Goal: Task Accomplishment & Management: Complete application form

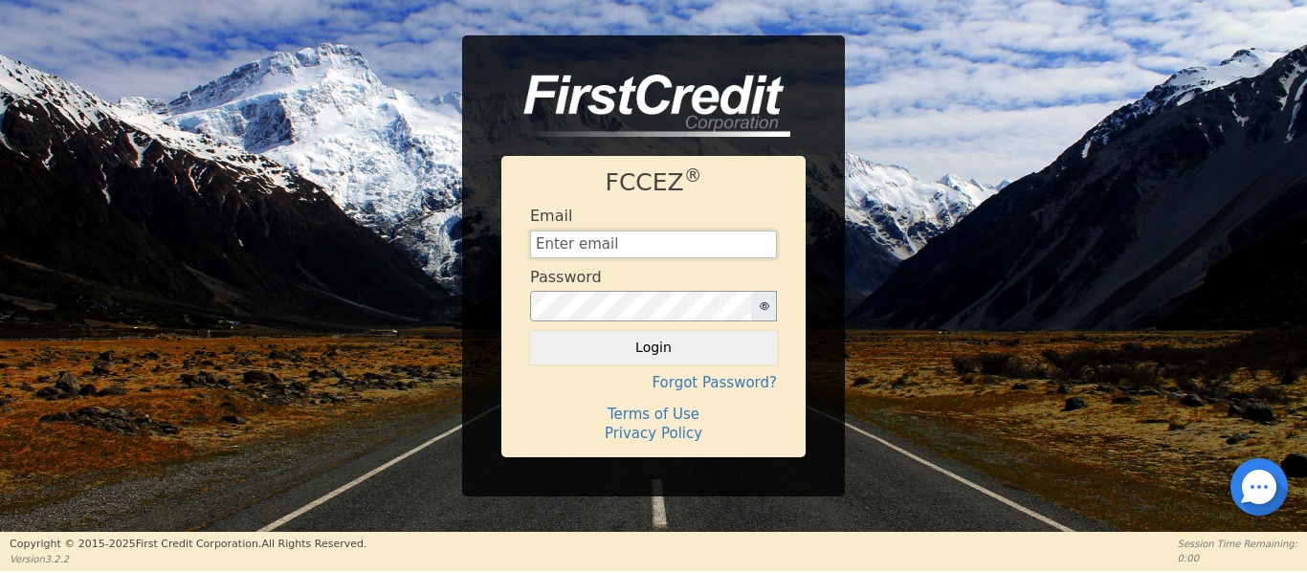
type input "[EMAIL_ADDRESS][DOMAIN_NAME]"
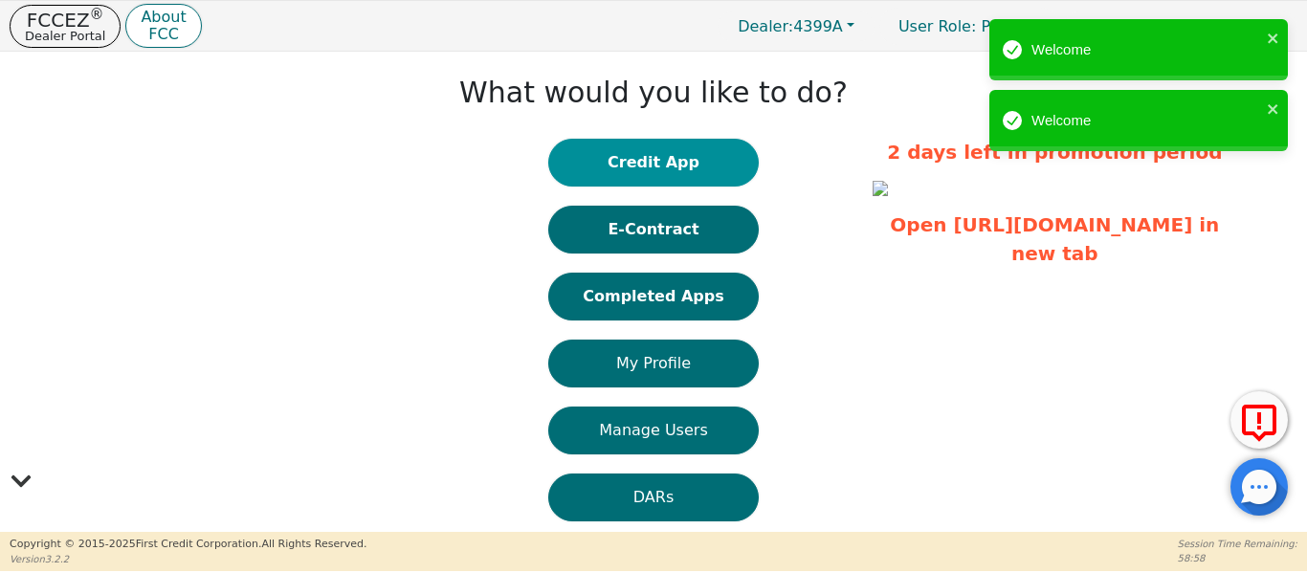
click at [655, 155] on button "Credit App" at bounding box center [653, 163] width 210 height 48
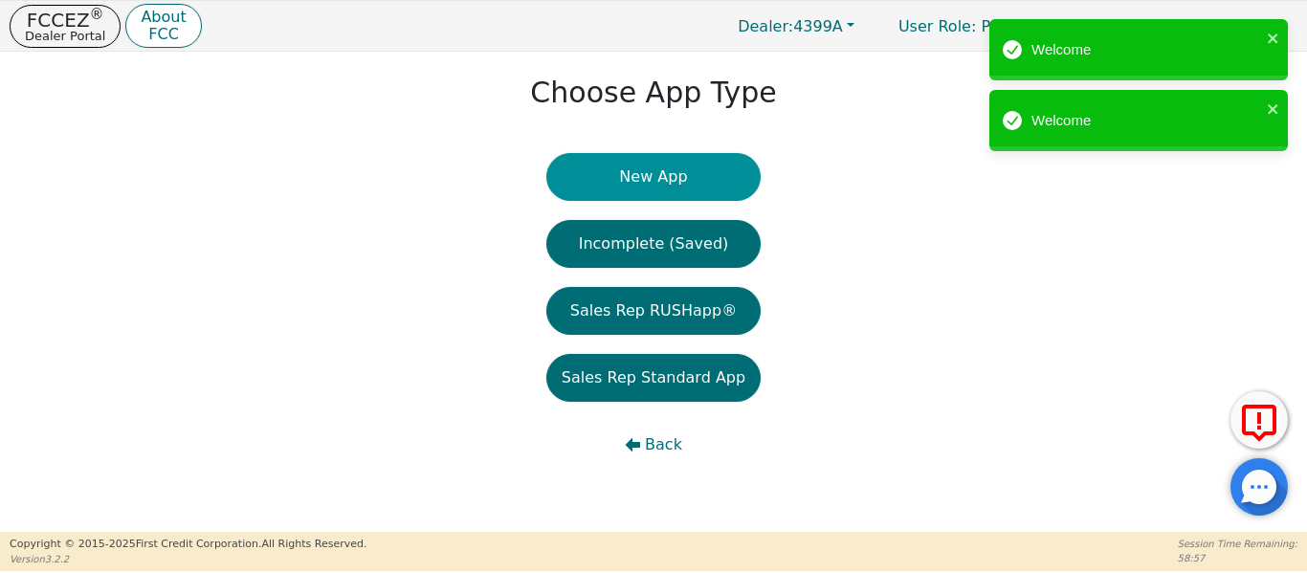
click at [655, 172] on button "New App" at bounding box center [653, 177] width 214 height 48
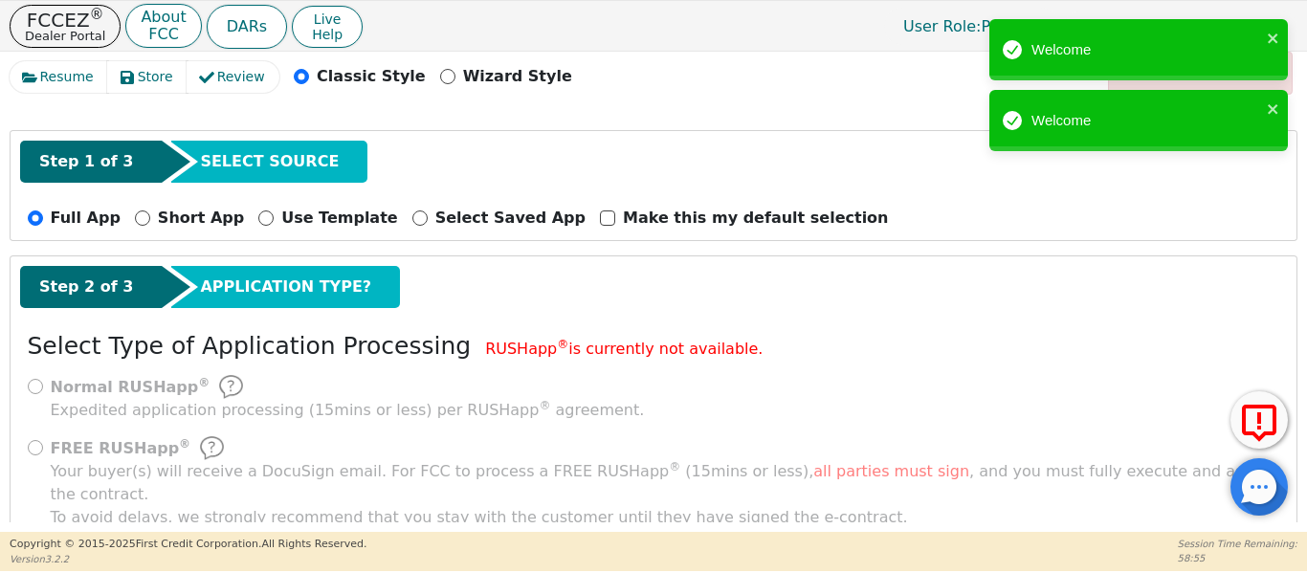
scroll to position [211, 0]
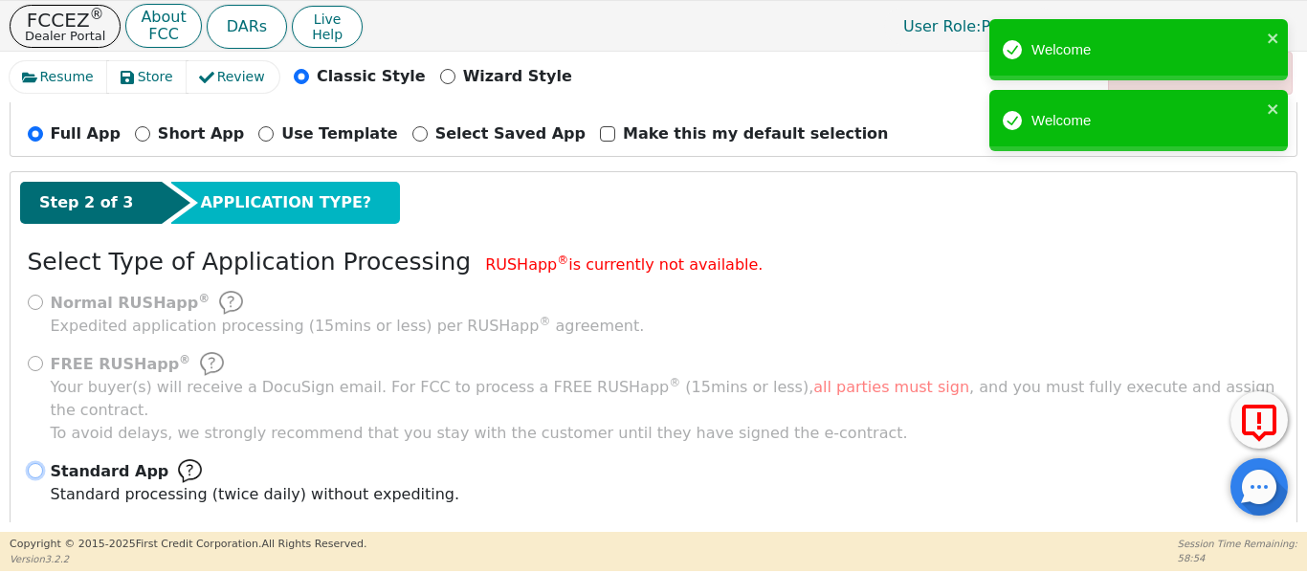
click at [35, 463] on input "Standard App Standard processing (twice daily) without expediting." at bounding box center [35, 470] width 15 height 15
radio input "true"
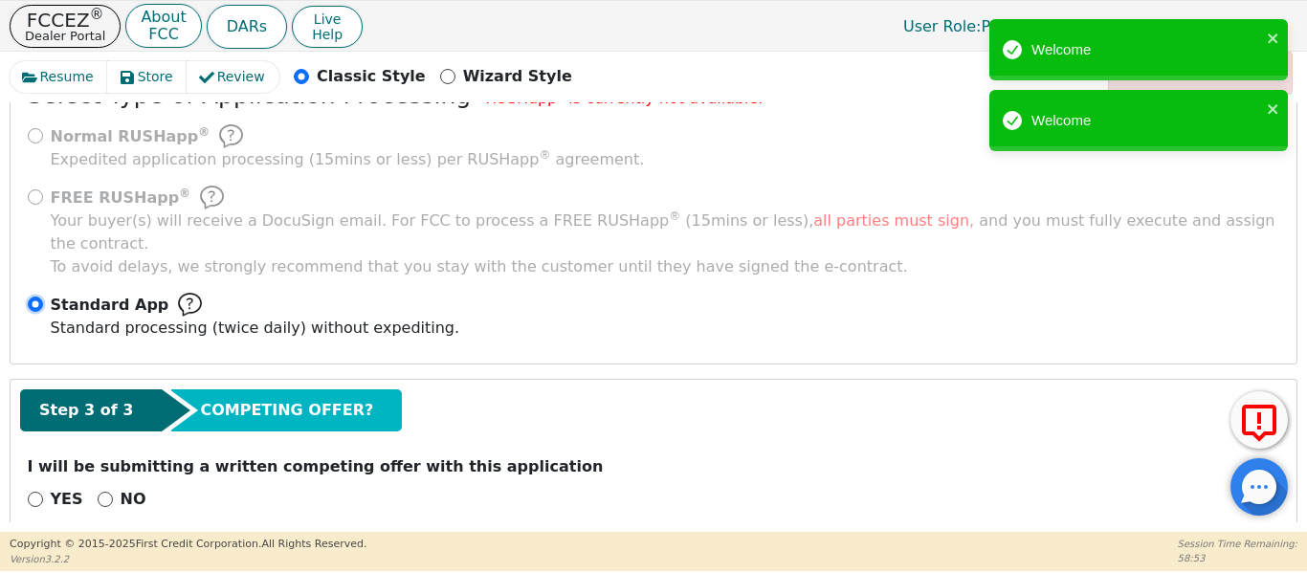
scroll to position [385, 0]
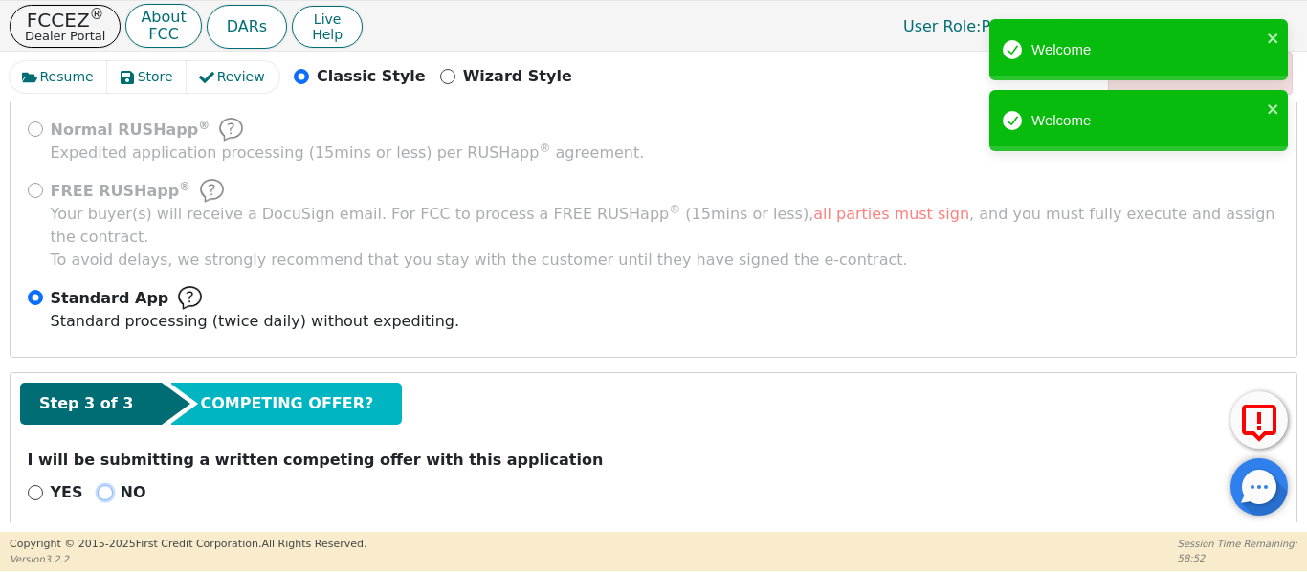
click at [98, 485] on input "NO" at bounding box center [105, 492] width 15 height 15
radio input "true"
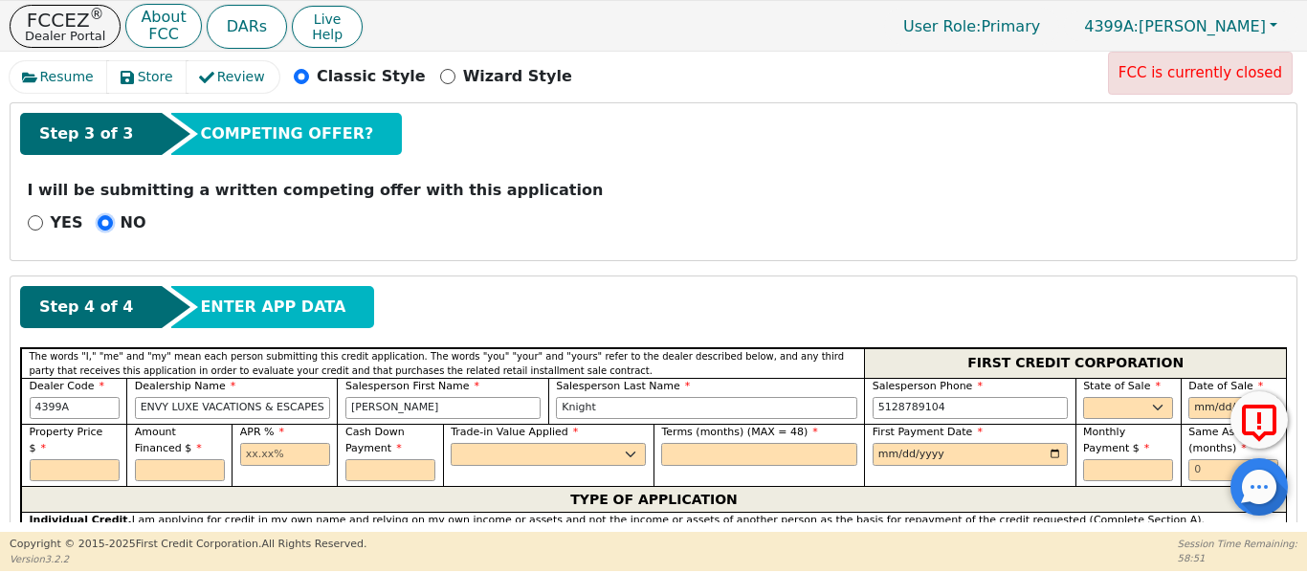
scroll to position [736, 0]
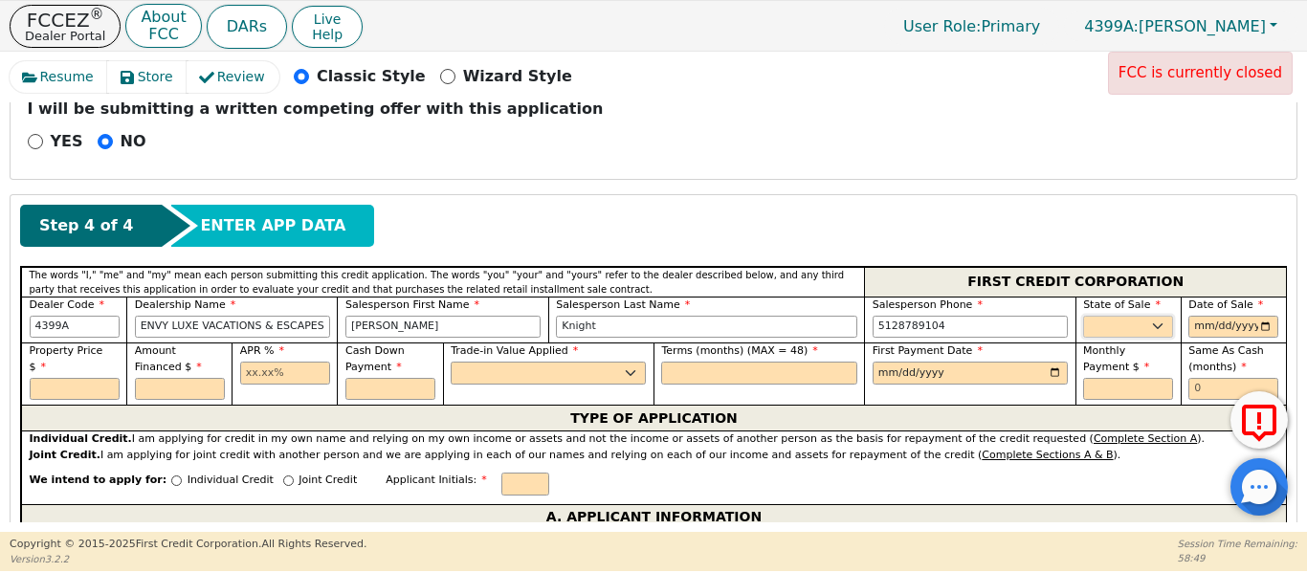
click at [1118, 316] on select "AK AL AR AZ CA CO CT DC DE FL [GEOGRAPHIC_DATA] HI IA ID IL IN KS [GEOGRAPHIC_D…" at bounding box center [1128, 327] width 90 height 23
select select "[GEOGRAPHIC_DATA]"
click at [1083, 316] on select "AK AL AR AZ CA CO CT DC DE FL [GEOGRAPHIC_DATA] HI IA ID IL IN KS [GEOGRAPHIC_D…" at bounding box center [1128, 327] width 90 height 23
click at [1258, 316] on input "date" at bounding box center [1233, 327] width 90 height 23
type input "[DATE]"
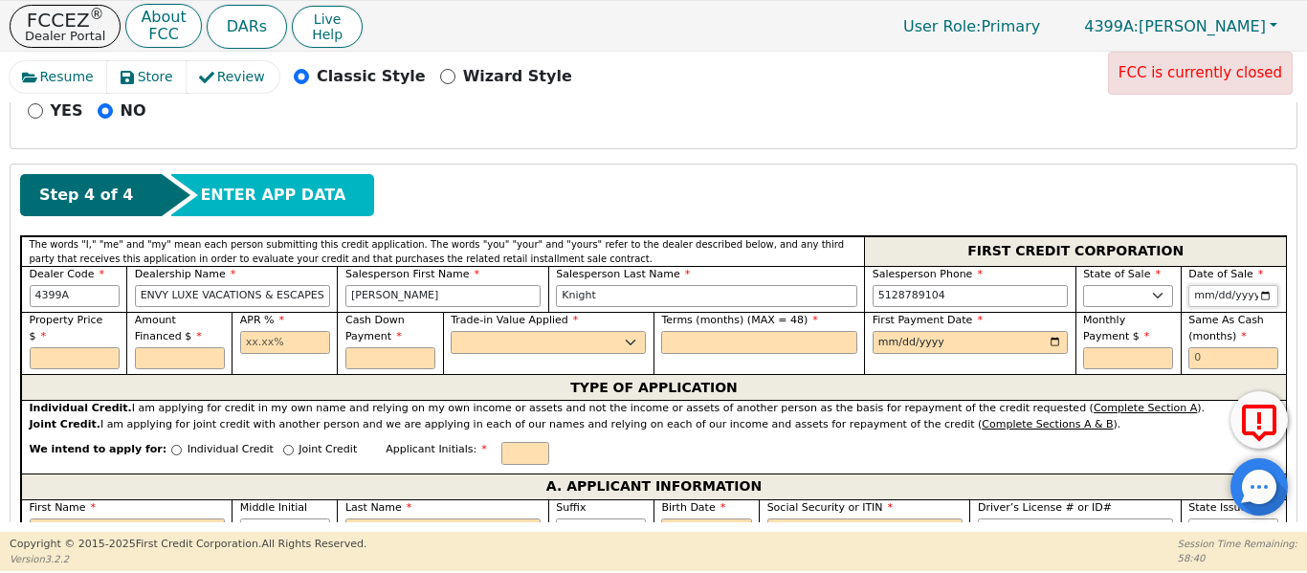
scroll to position [799, 0]
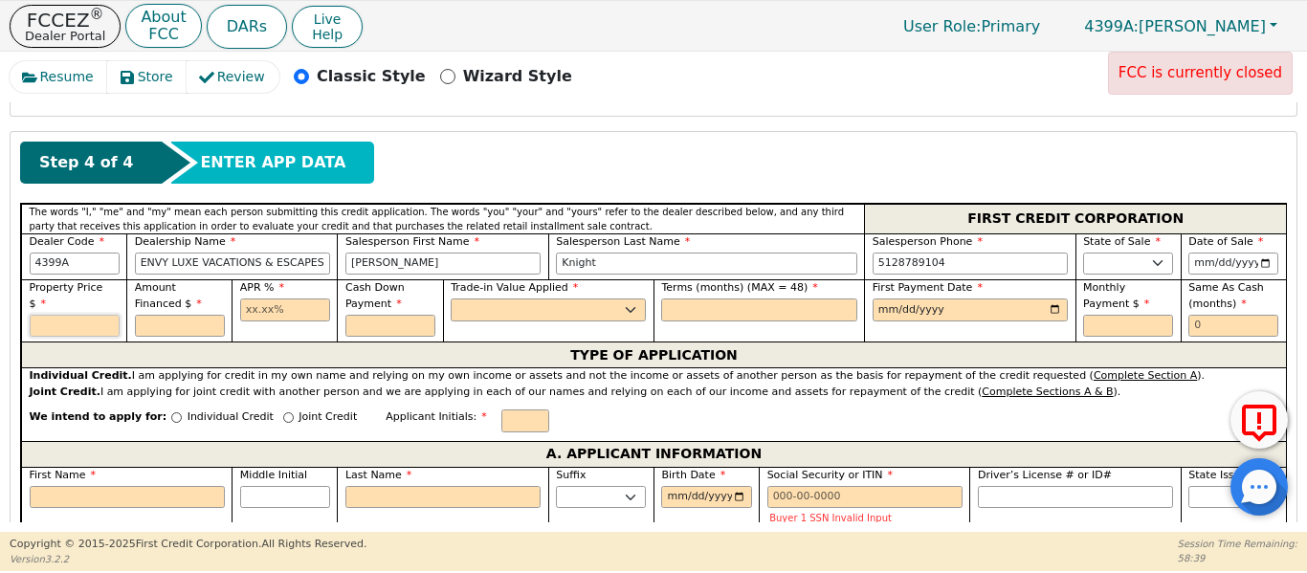
click at [85, 315] on input "text" at bounding box center [75, 326] width 90 height 23
type input "4995.00"
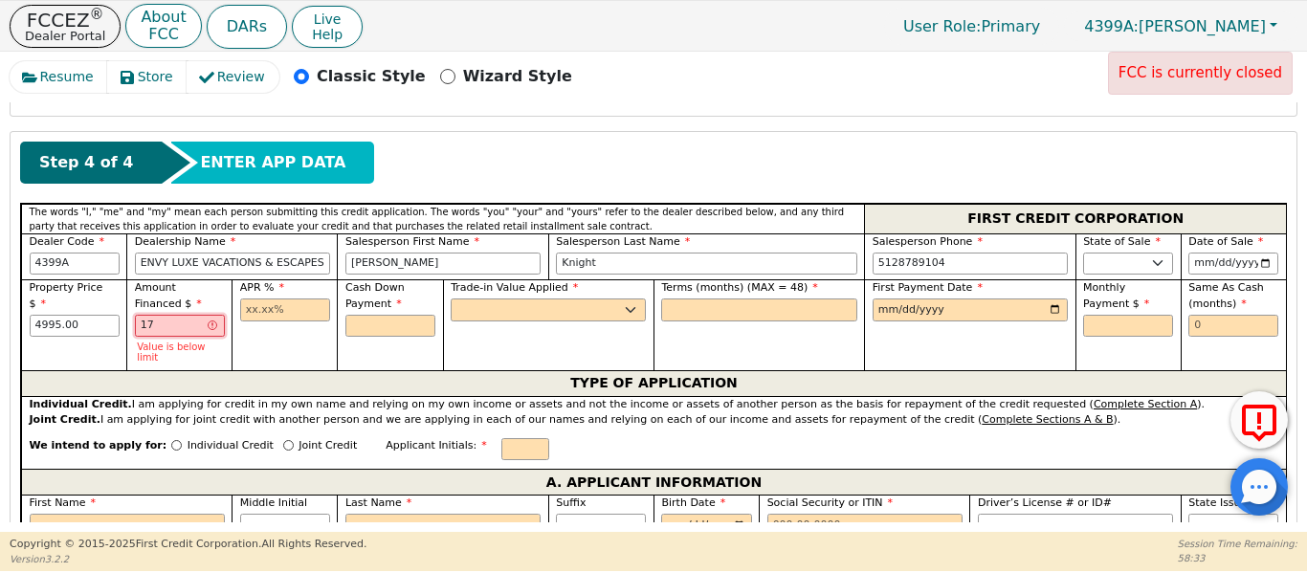
type input "1"
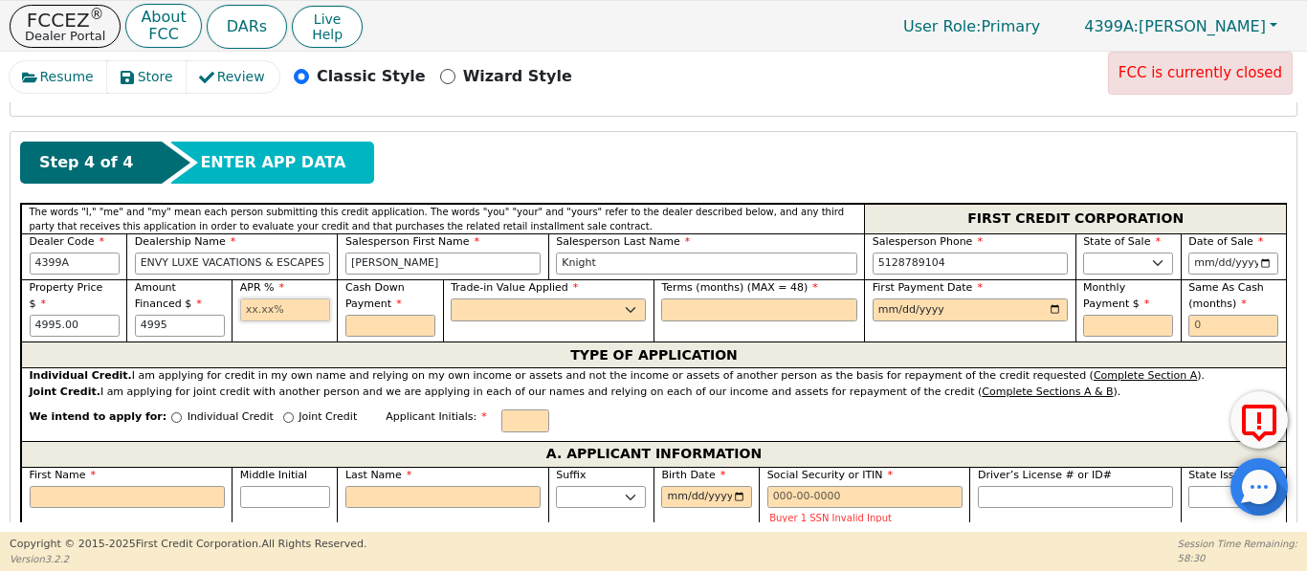
type input "4995.00"
type input "17.99"
click at [513, 298] on select "Yes No" at bounding box center [548, 309] width 195 height 23
select select "n"
click at [451, 298] on select "Yes No" at bounding box center [548, 309] width 195 height 23
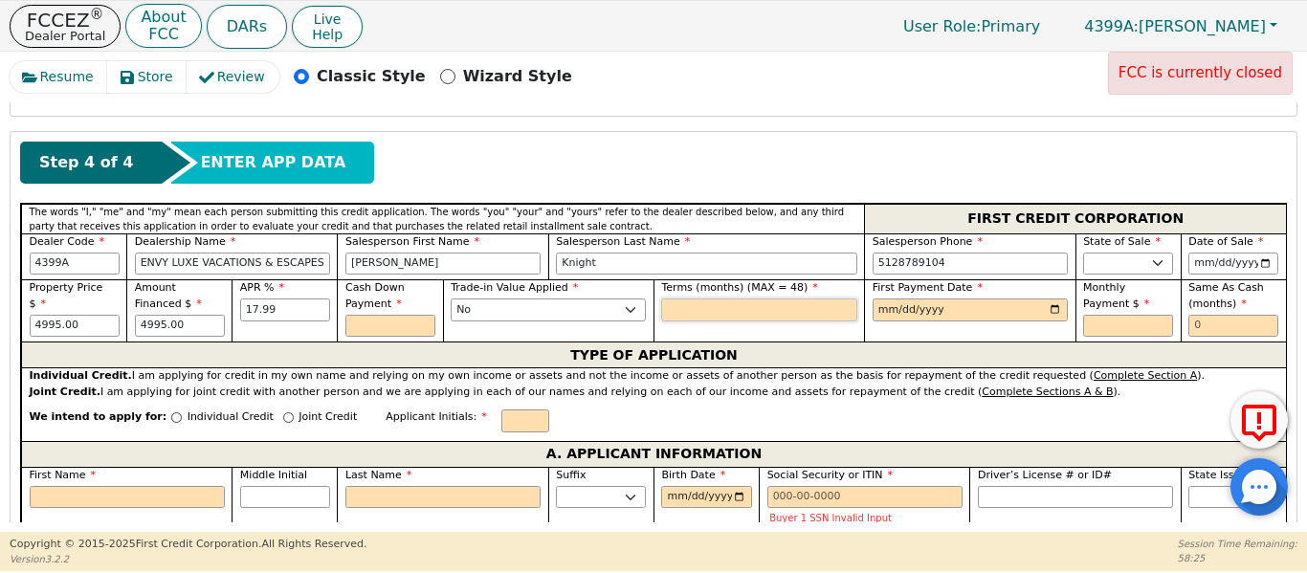
drag, startPoint x: 679, startPoint y: 291, endPoint x: 669, endPoint y: 291, distance: 10.5
click at [670, 298] on input "text" at bounding box center [758, 309] width 195 height 23
type input "48"
click at [1051, 298] on input "date" at bounding box center [970, 309] width 195 height 23
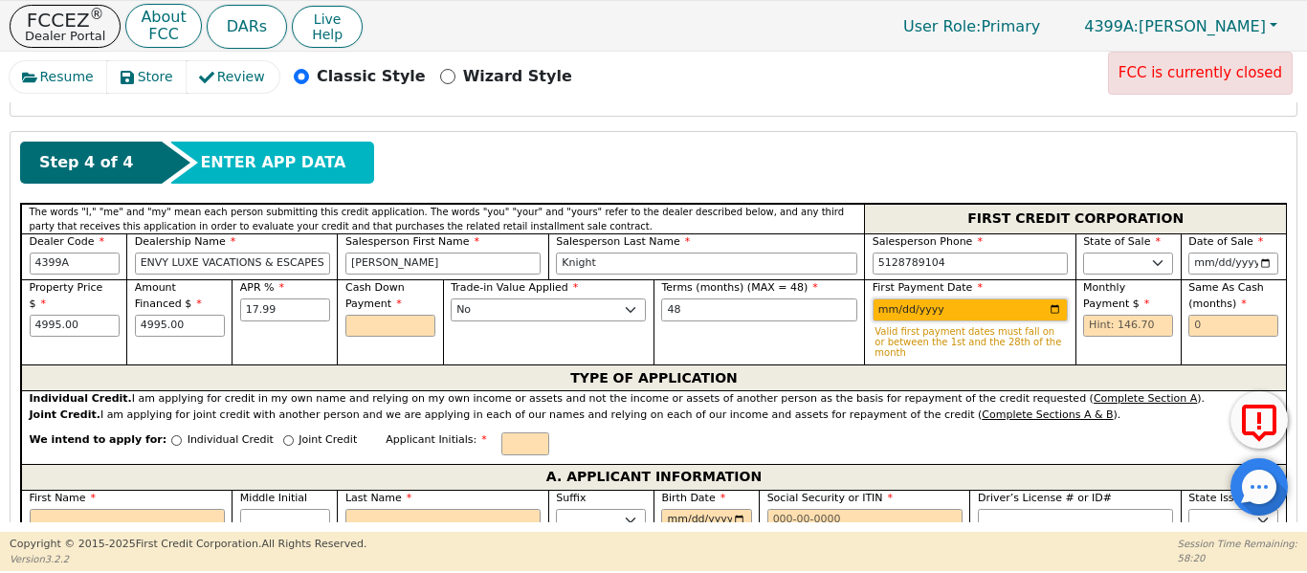
type input "[DATE]"
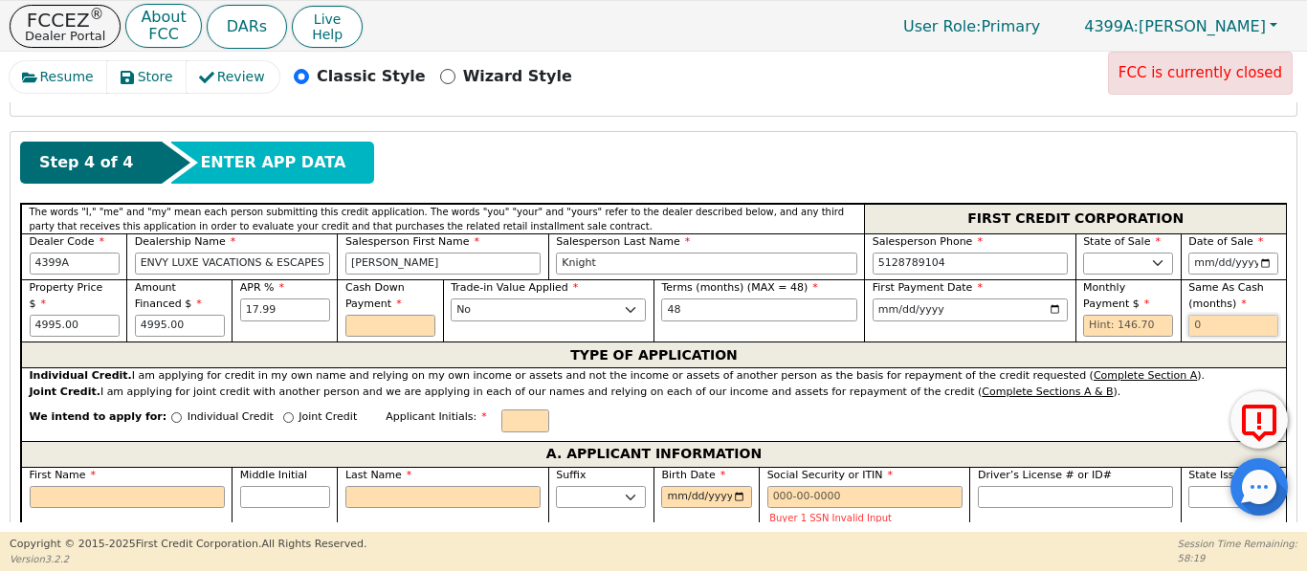
drag, startPoint x: 1216, startPoint y: 300, endPoint x: 1196, endPoint y: 300, distance: 20.1
click at [1198, 315] on input "text" at bounding box center [1233, 326] width 90 height 23
type input "6"
click at [1120, 315] on input "text" at bounding box center [1128, 326] width 90 height 23
type input "146.70"
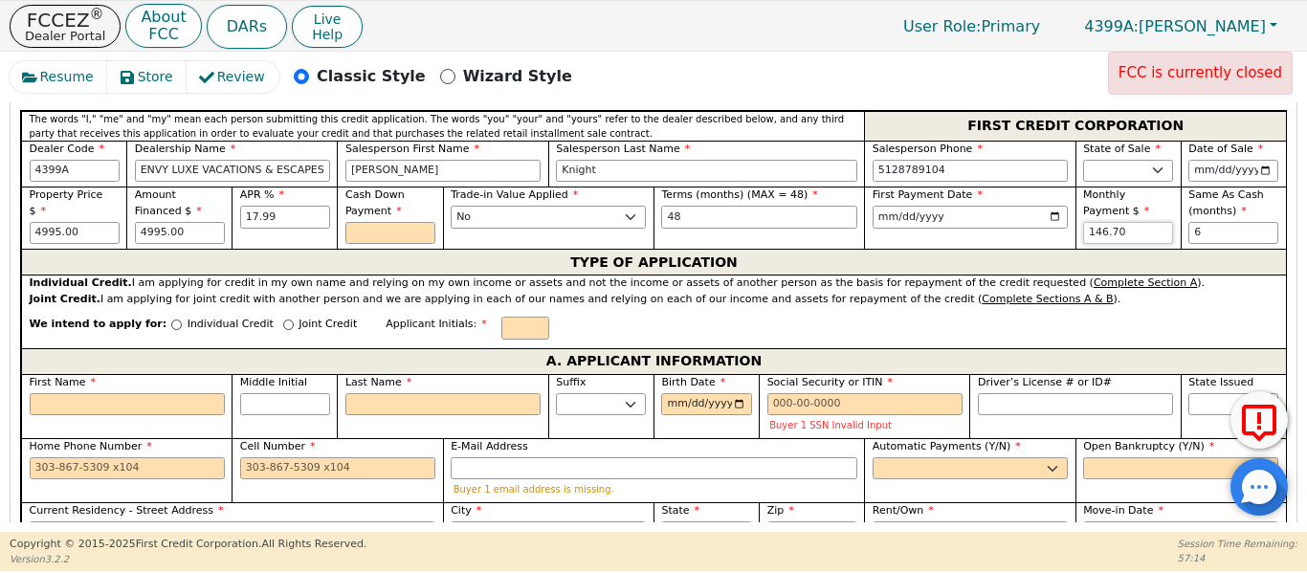
scroll to position [895, 0]
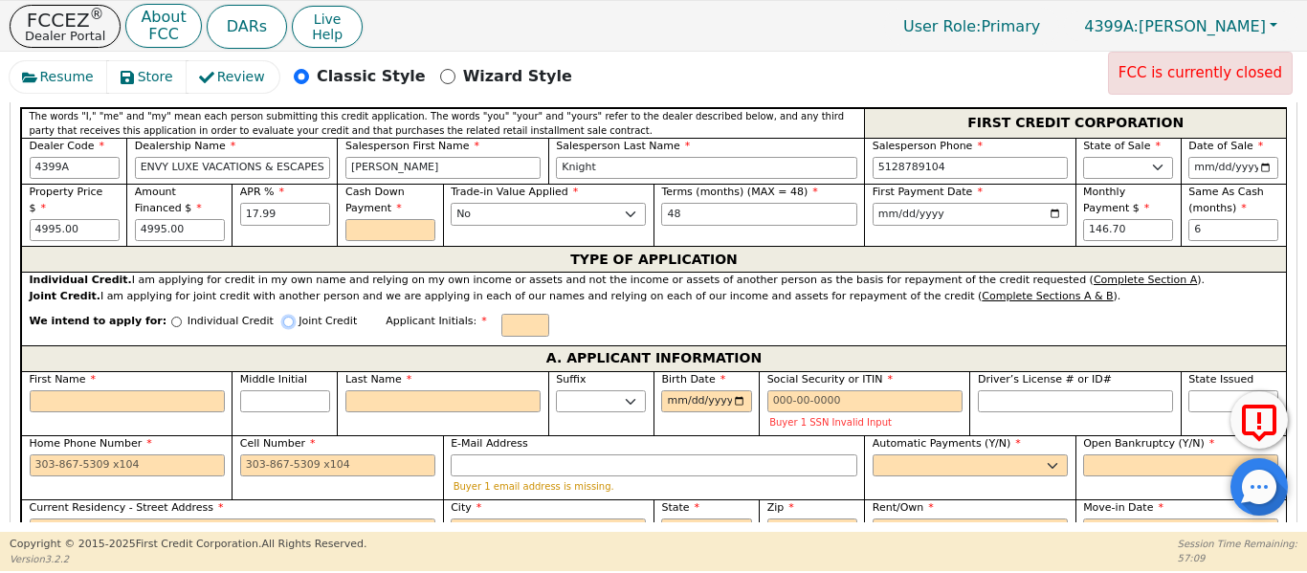
click at [283, 317] on input "Joint Credit" at bounding box center [288, 322] width 11 height 11
radio input "true"
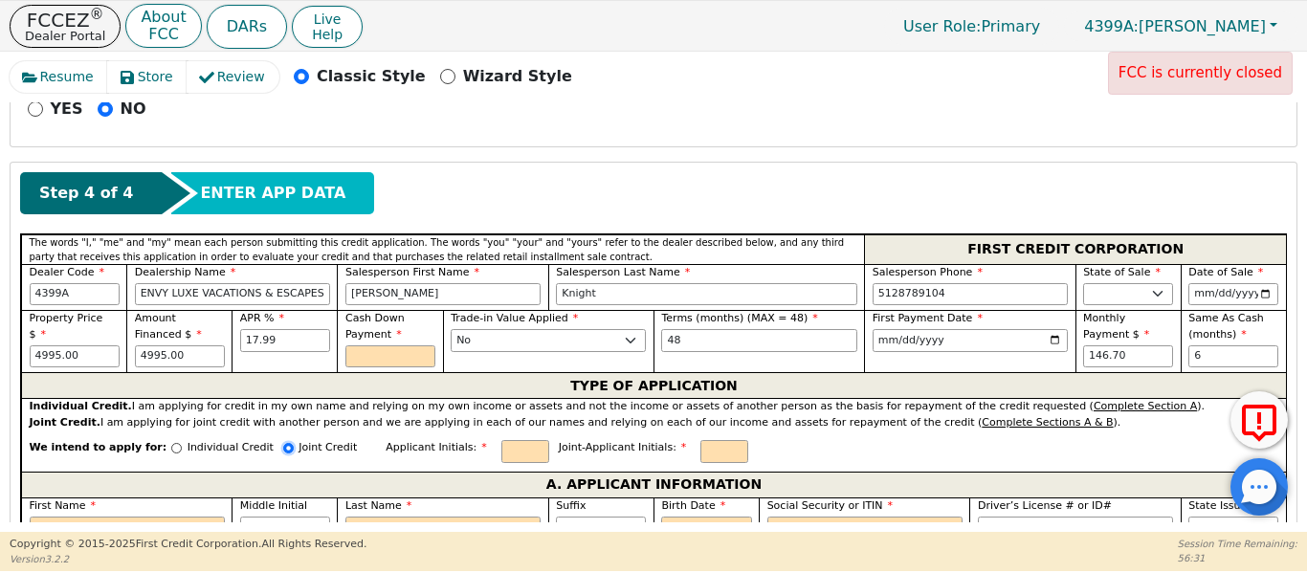
scroll to position [767, 0]
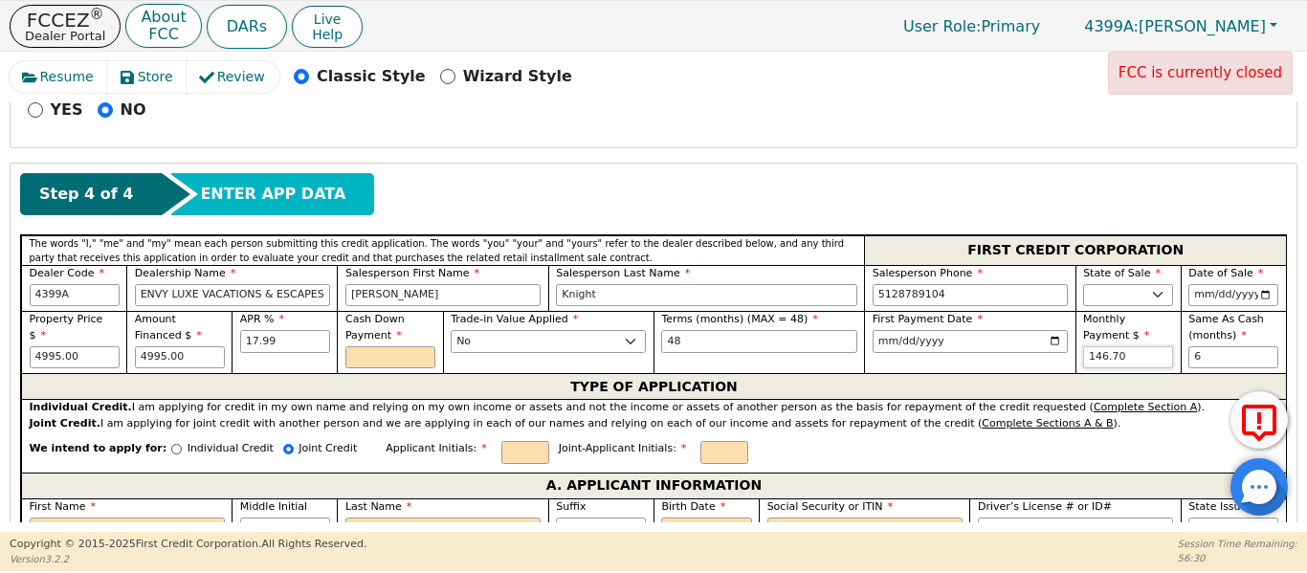
drag, startPoint x: 1136, startPoint y: 334, endPoint x: 974, endPoint y: 347, distance: 162.2
click at [975, 347] on div "Property Price $ 4995.00 Amount Financed $ 4995.00 APR % 17.99 Cash Down Paymen…" at bounding box center [653, 342] width 1265 height 62
drag, startPoint x: 169, startPoint y: 336, endPoint x: 103, endPoint y: 328, distance: 66.5
click at [103, 329] on div "Property Price $ 4995.00 Amount Financed $ 4995.00 APR % 17.99 Cash Down Paymen…" at bounding box center [653, 342] width 1265 height 62
drag, startPoint x: 51, startPoint y: 318, endPoint x: 0, endPoint y: 322, distance: 50.9
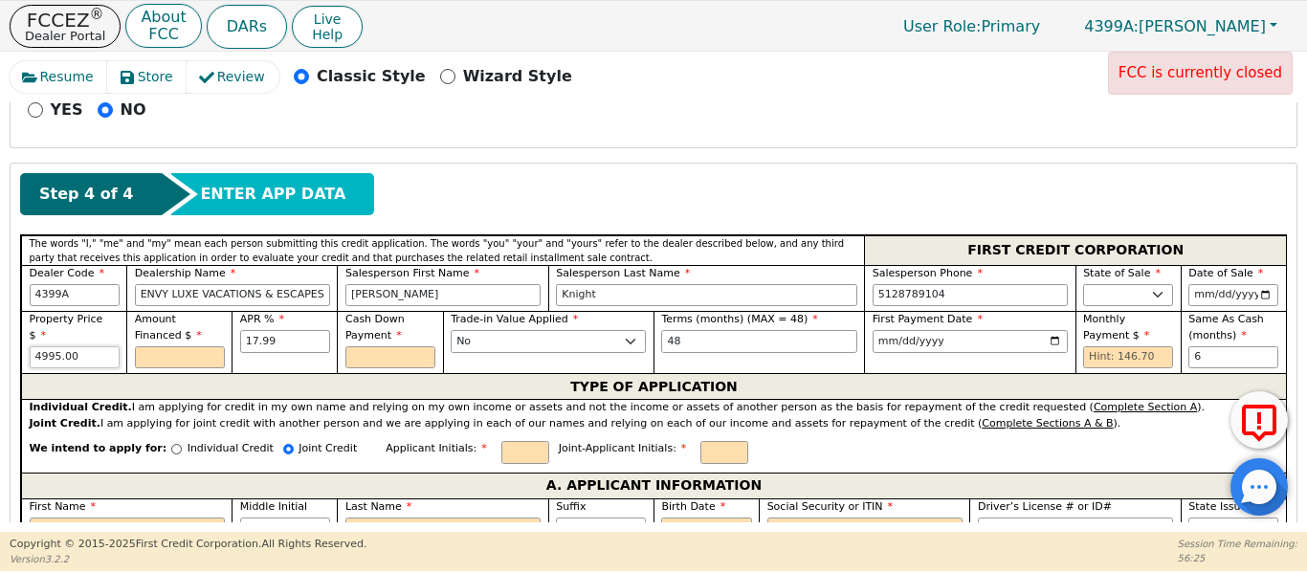
click at [0, 321] on div "Resume Store Review Classic Style Wizard Style FCC is currently closed Back Sub…" at bounding box center [653, 292] width 1307 height 480
type input "3500.00"
drag, startPoint x: 181, startPoint y: 337, endPoint x: 30, endPoint y: 326, distance: 151.5
click at [38, 331] on div "Property Price $ 3500.00 Amount Financed $ 3500.00 APR % 17.99 Cash Down Paymen…" at bounding box center [653, 342] width 1265 height 62
type input "3000.00"
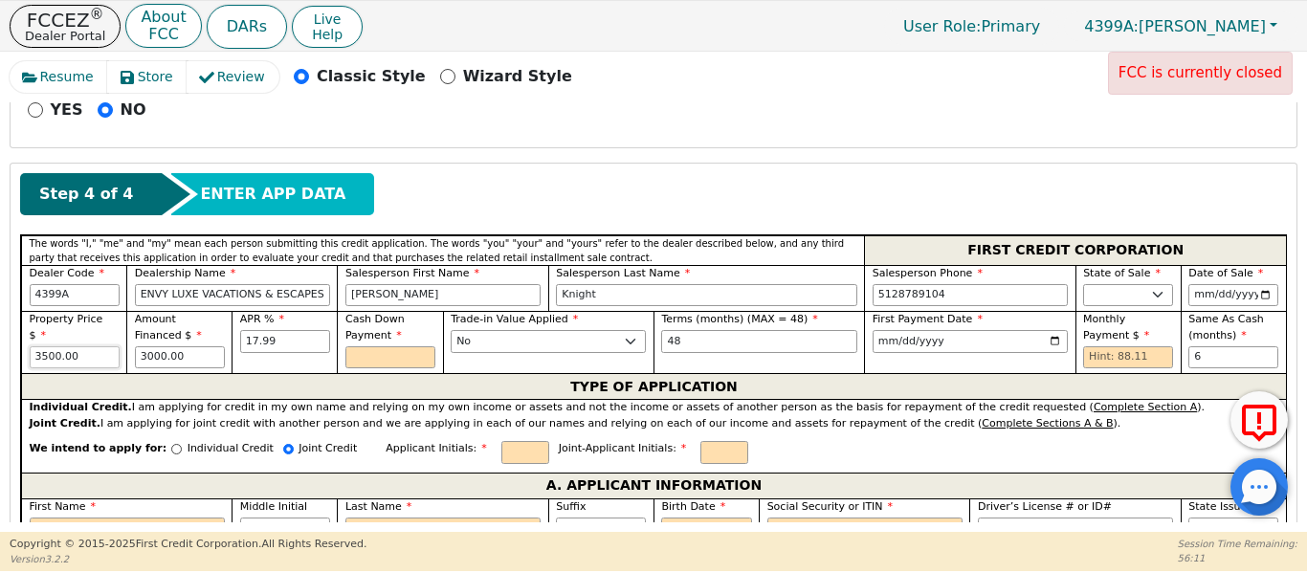
drag, startPoint x: 80, startPoint y: 320, endPoint x: 0, endPoint y: 320, distance: 80.4
click at [0, 320] on div "Resume Store Review Classic Style Wizard Style FCC is currently closed Back Sub…" at bounding box center [653, 292] width 1307 height 480
type input "3000.00"
type input "2500.00"
drag, startPoint x: 99, startPoint y: 320, endPoint x: 0, endPoint y: 320, distance: 99.5
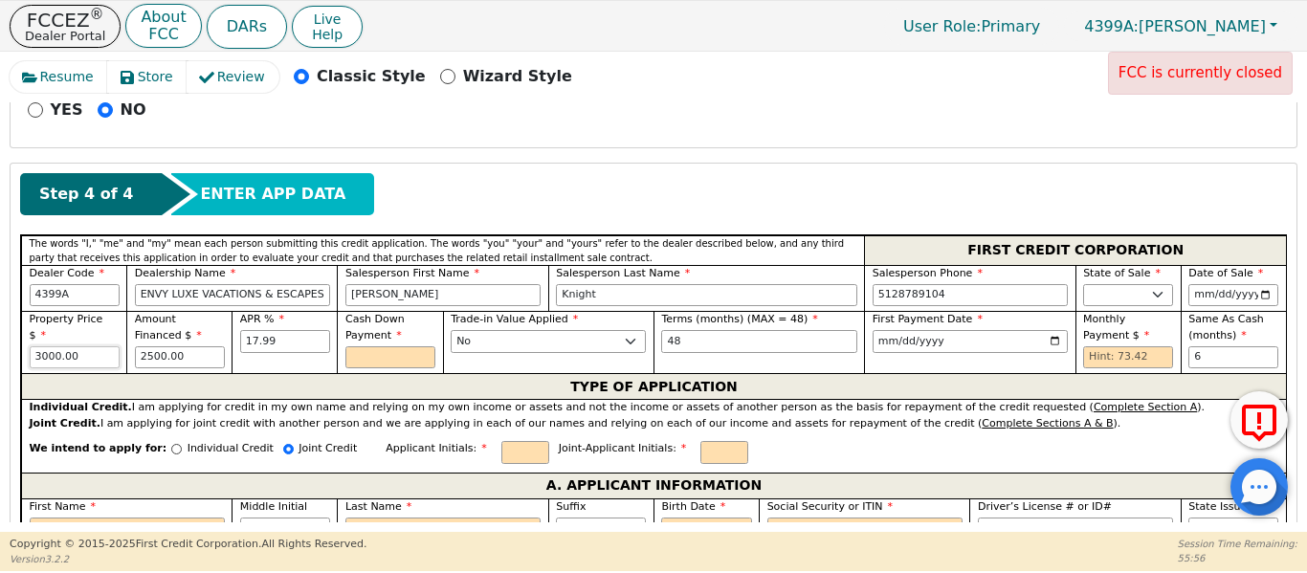
click at [0, 320] on div "Resume Store Review Classic Style Wizard Style FCC is currently closed Back Sub…" at bounding box center [653, 292] width 1307 height 480
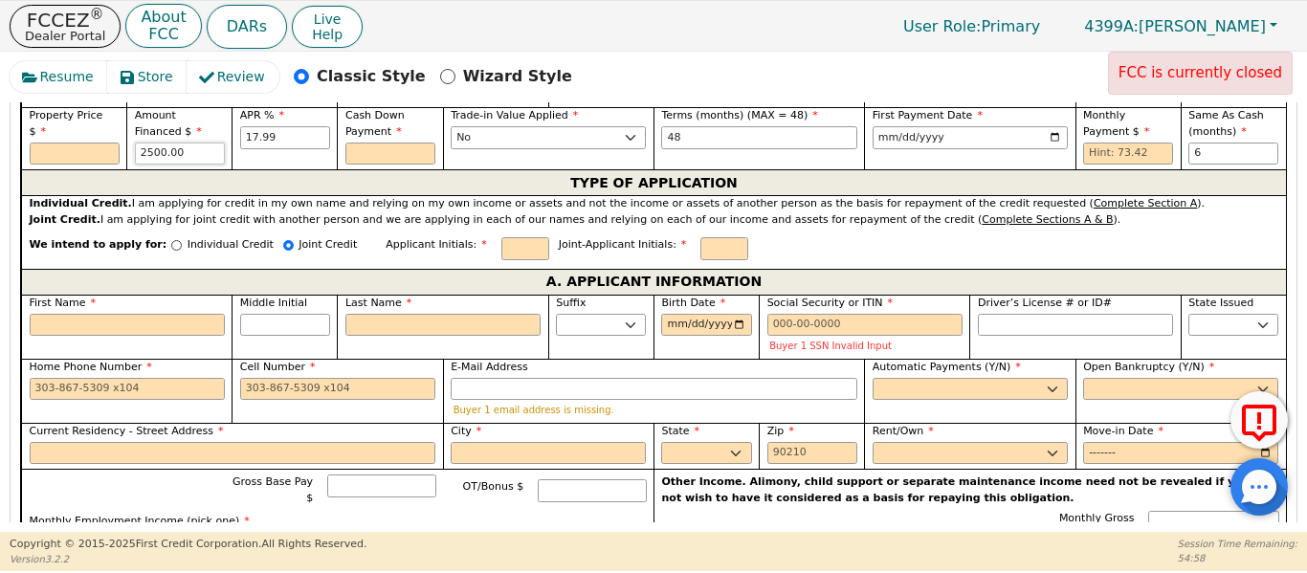
scroll to position [990, 0]
